Goal: Task Accomplishment & Management: Manage account settings

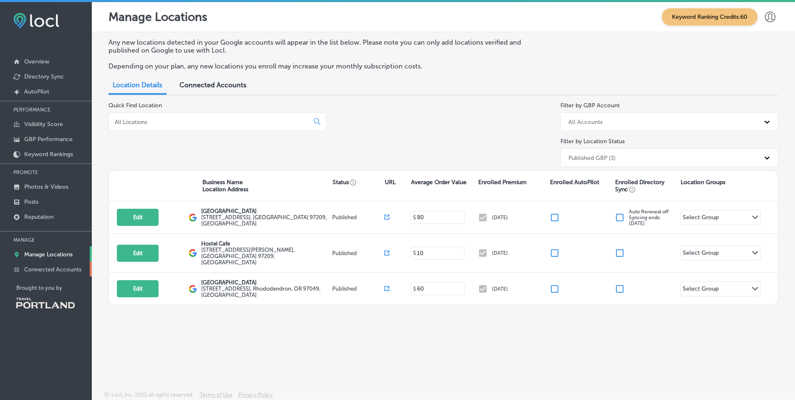
click at [65, 271] on p "Connected Accounts" at bounding box center [52, 269] width 57 height 7
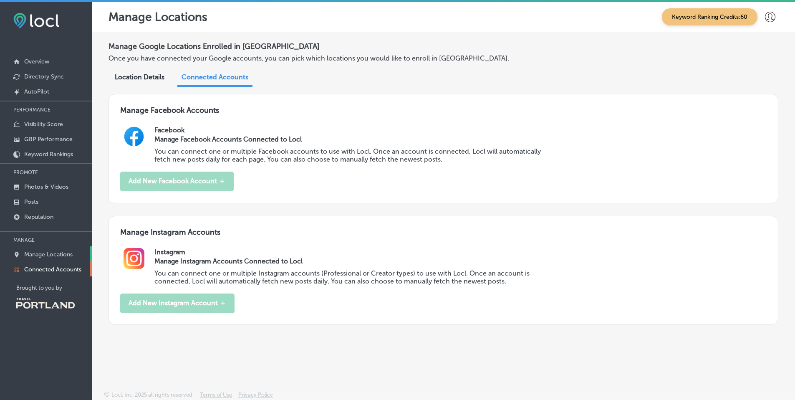
click at [43, 254] on p "Manage Locations" at bounding box center [48, 254] width 48 height 7
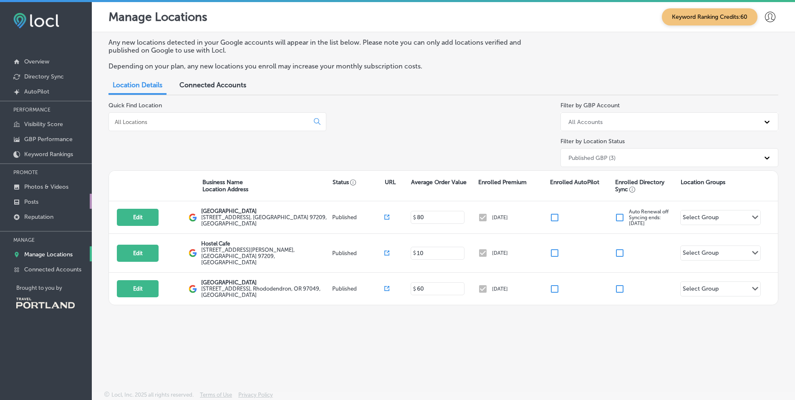
click at [30, 200] on p "Posts" at bounding box center [31, 201] width 14 height 7
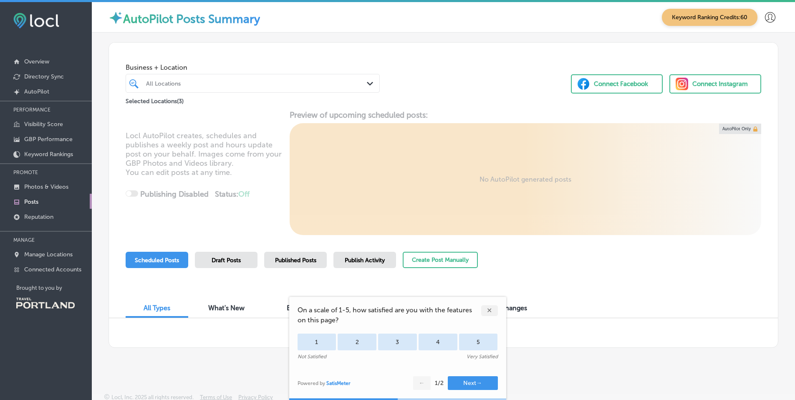
click at [489, 313] on div "✕" at bounding box center [489, 310] width 17 height 11
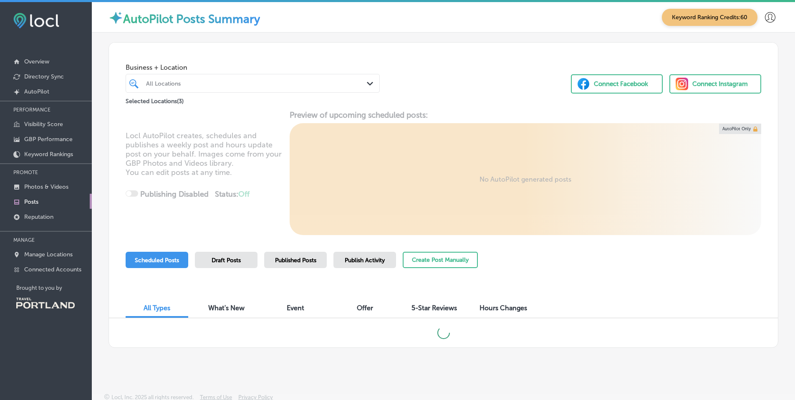
click at [244, 261] on div "Draft Posts" at bounding box center [226, 260] width 63 height 16
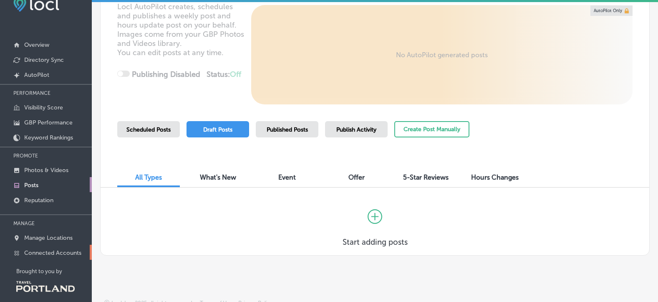
scroll to position [25, 0]
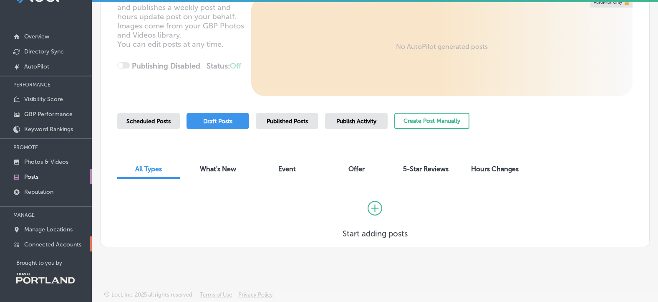
click at [59, 239] on link "Connected Accounts" at bounding box center [46, 243] width 92 height 15
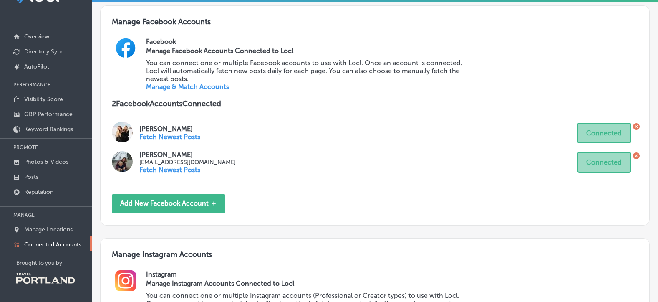
scroll to position [183, 0]
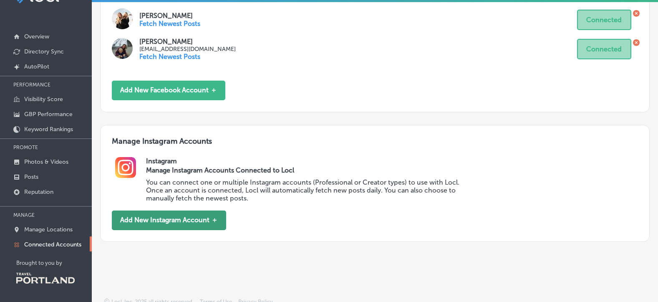
click at [187, 218] on button "Add New Instagram Account ＋" at bounding box center [169, 220] width 114 height 20
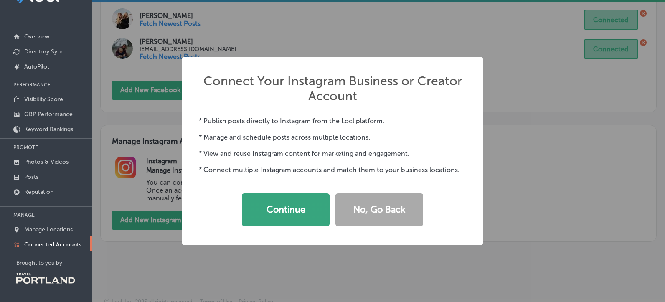
click at [266, 209] on button "Continue" at bounding box center [286, 209] width 88 height 33
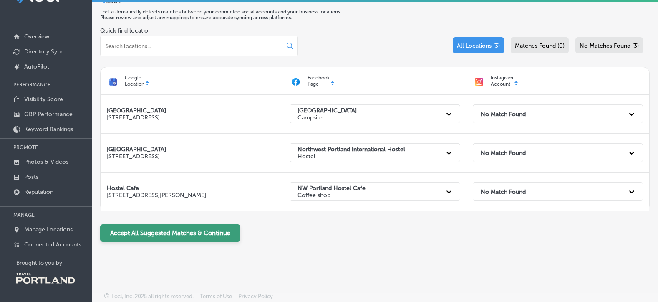
scroll to position [17, 0]
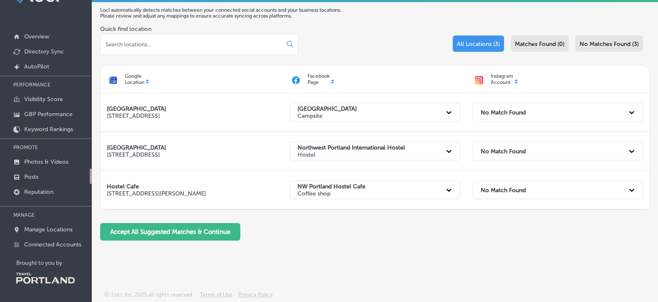
click at [53, 179] on link "Posts" at bounding box center [46, 176] width 92 height 15
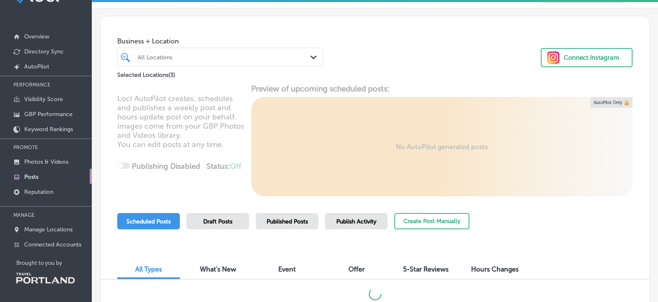
click at [235, 223] on div "Draft Posts" at bounding box center [218, 221] width 63 height 16
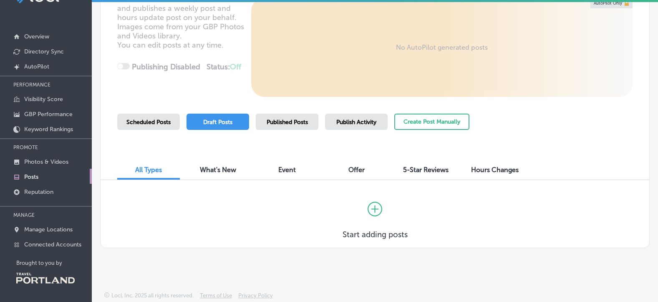
scroll to position [100, 0]
click at [293, 118] on span "Published Posts" at bounding box center [287, 121] width 41 height 7
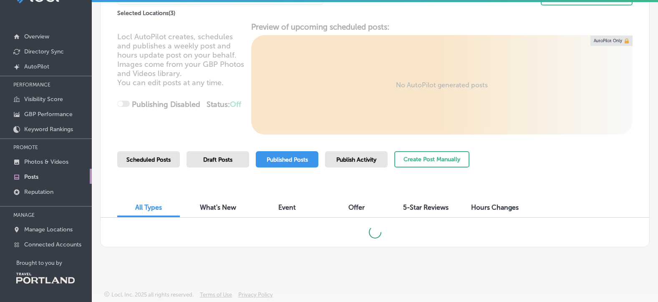
scroll to position [62, 0]
